Goal: Information Seeking & Learning: Understand process/instructions

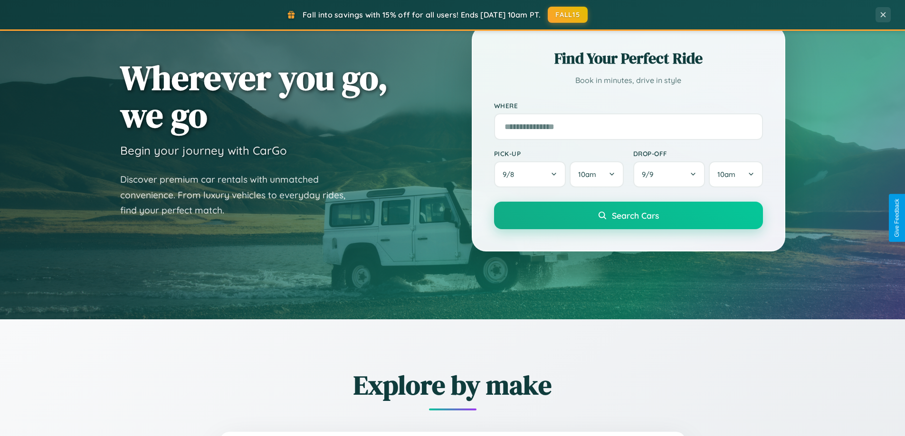
scroll to position [409, 0]
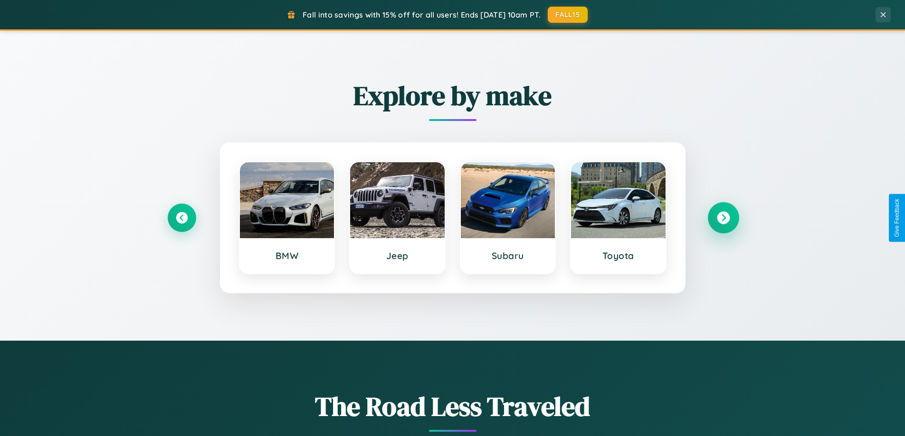
click at [723, 218] on icon at bounding box center [723, 218] width 13 height 13
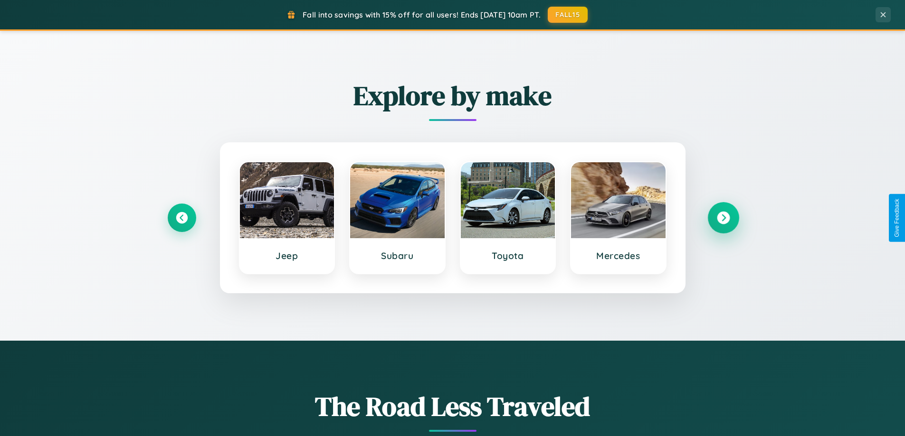
click at [723, 218] on icon at bounding box center [723, 218] width 13 height 13
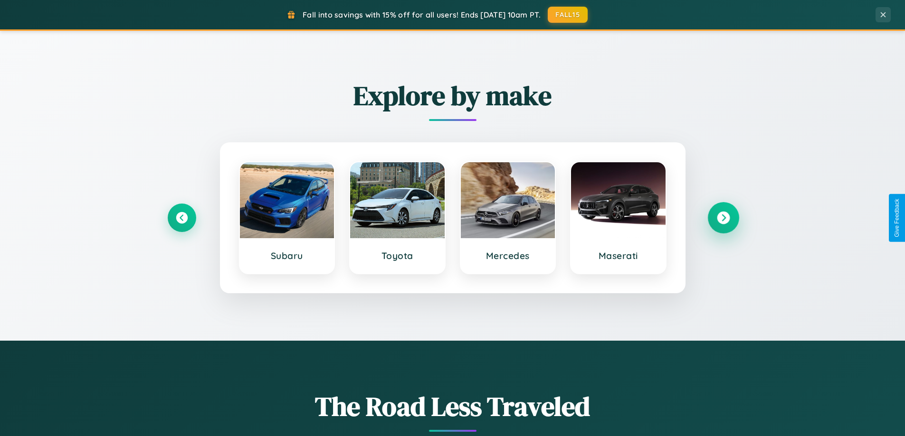
click at [723, 218] on icon at bounding box center [723, 218] width 13 height 13
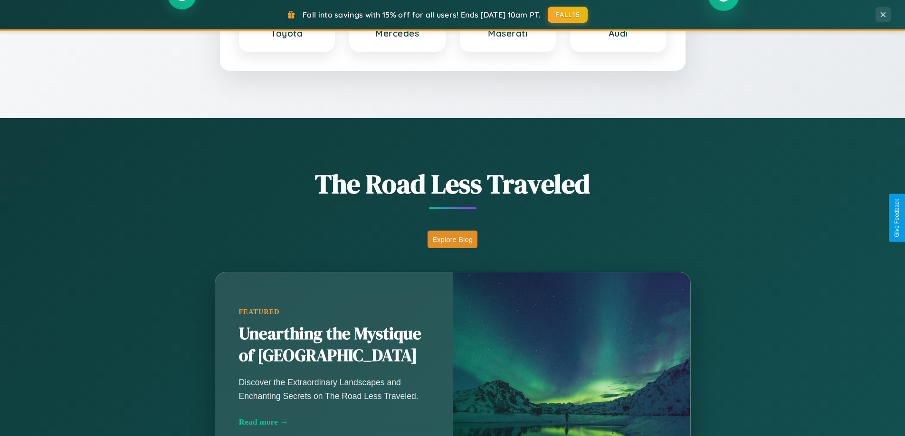
scroll to position [1526, 0]
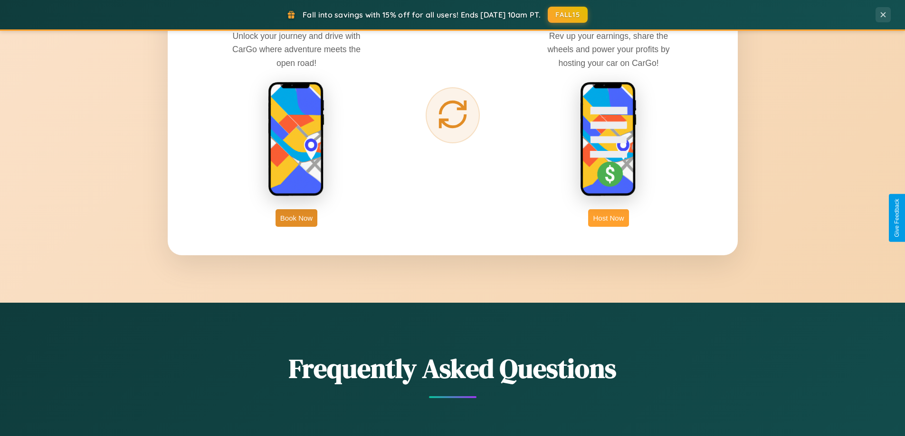
click at [608, 218] on button "Host Now" at bounding box center [608, 218] width 40 height 18
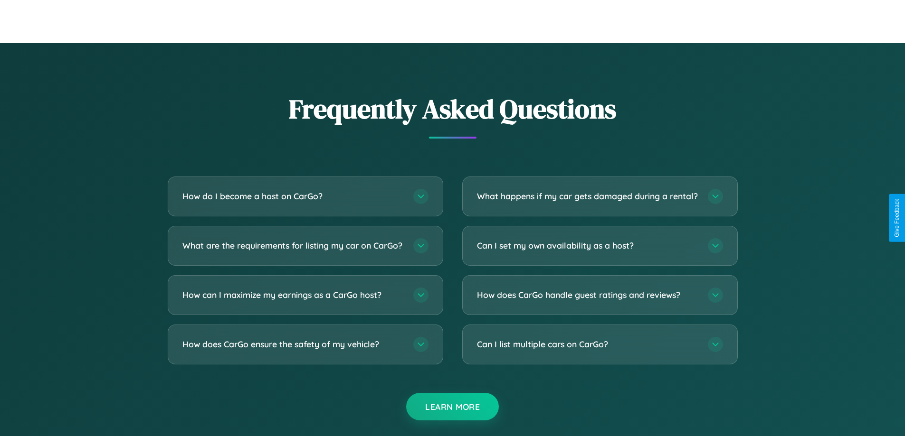
scroll to position [1284, 0]
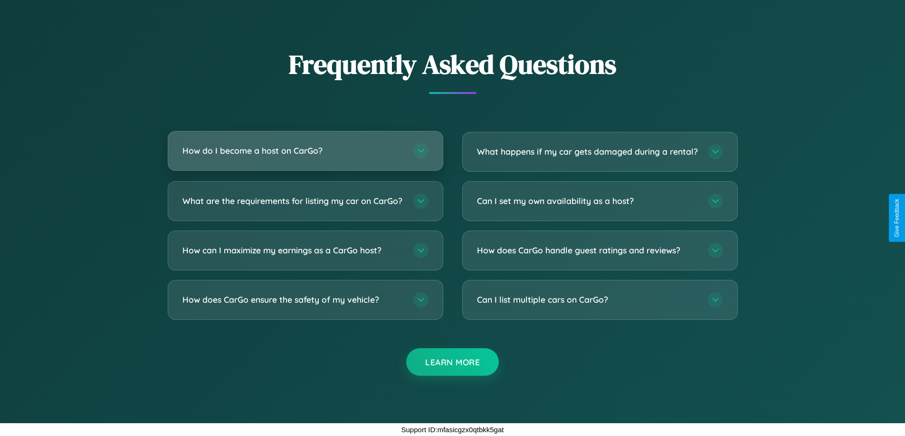
click at [305, 145] on h3 "How do I become a host on CarGo?" at bounding box center [292, 151] width 221 height 12
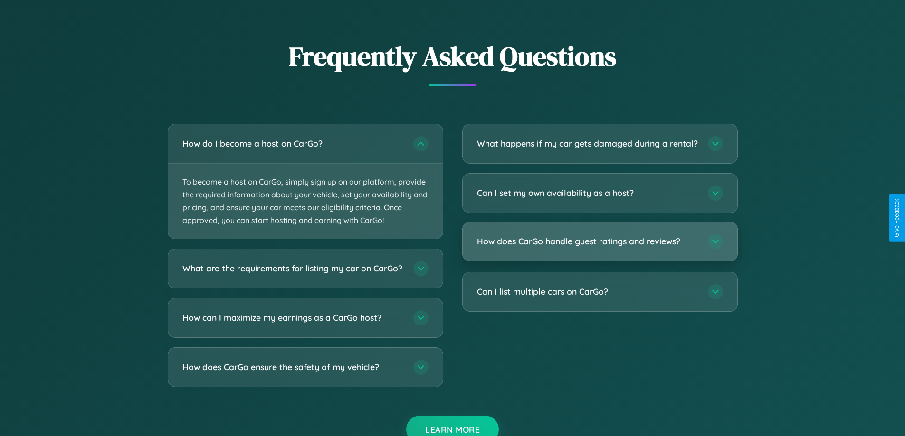
click at [599, 247] on h3 "How does CarGo handle guest ratings and reviews?" at bounding box center [587, 242] width 221 height 12
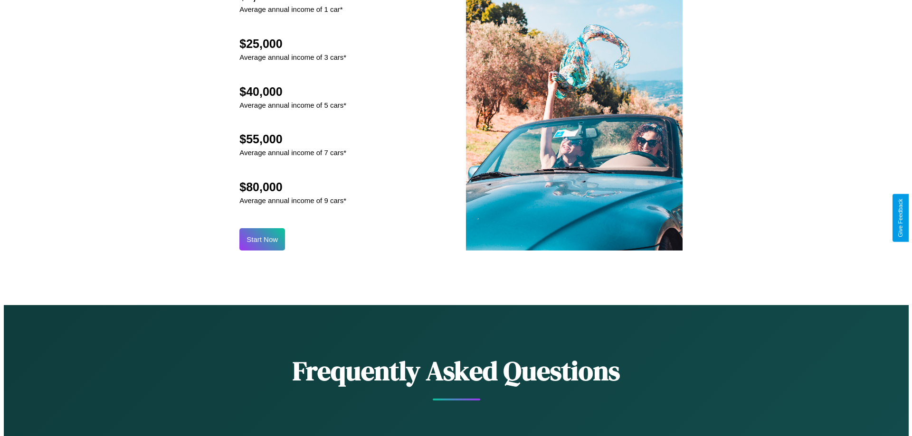
scroll to position [990, 0]
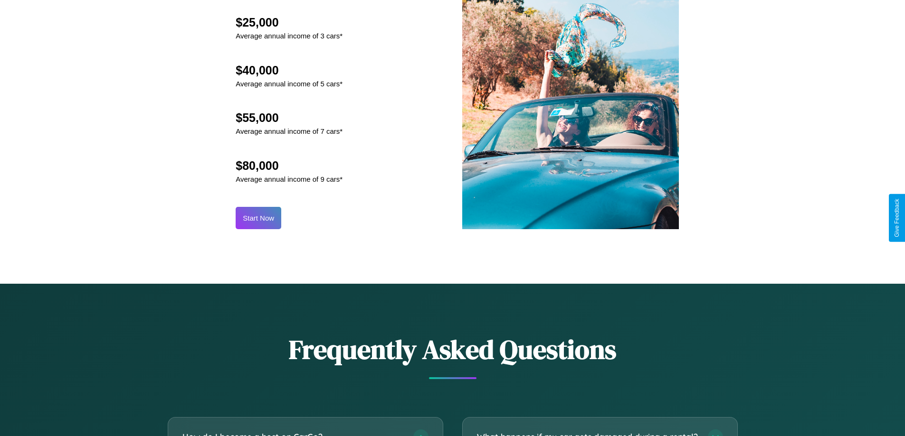
click at [258, 218] on button "Start Now" at bounding box center [259, 218] width 46 height 22
